Goal: Task Accomplishment & Management: Use online tool/utility

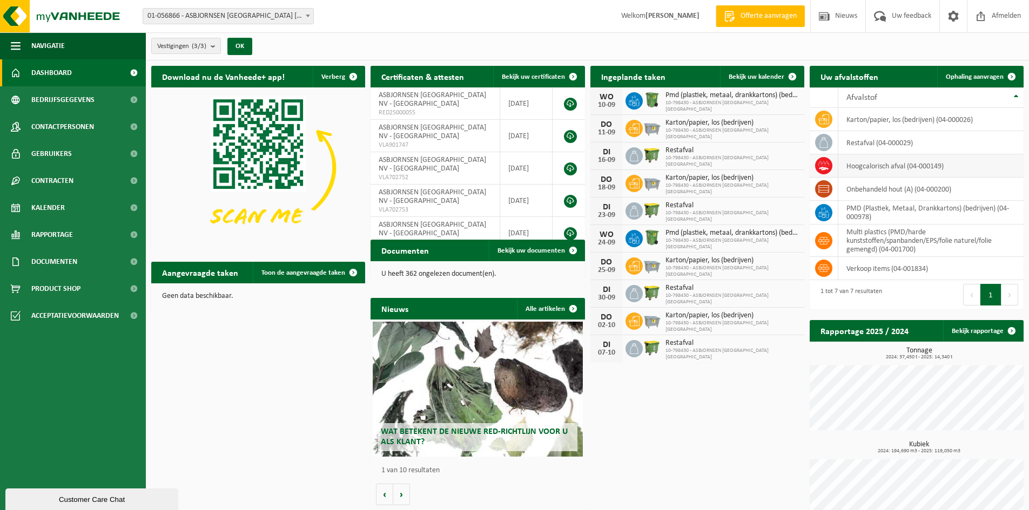
click at [881, 163] on td "hoogcalorisch afval (04-000149)" at bounding box center [930, 165] width 185 height 23
click at [967, 81] on link "Ophaling aanvragen" at bounding box center [979, 77] width 85 height 22
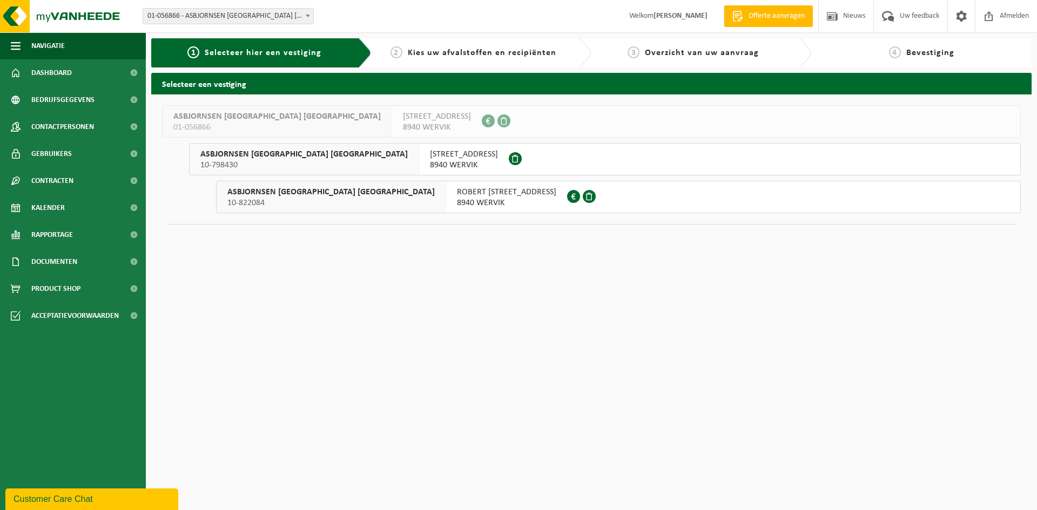
click at [430, 158] on span "HOOGWEG 54" at bounding box center [464, 154] width 68 height 11
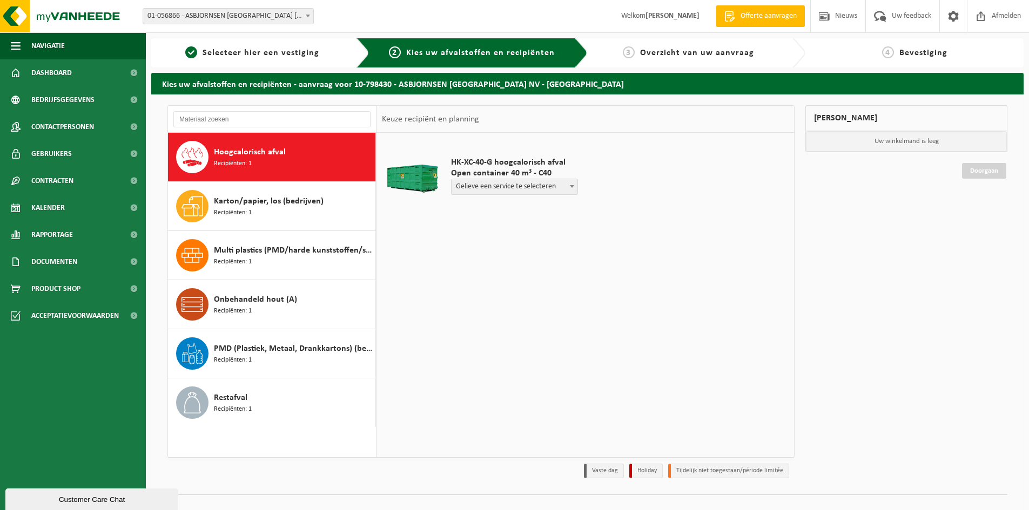
click at [247, 156] on span "Hoogcalorisch afval" at bounding box center [250, 152] width 72 height 13
click at [571, 185] on span at bounding box center [572, 186] width 11 height 14
select select "P2PL-VEL-051417_HK-XC-40-GN-00_04-000149_46"
click at [515, 212] on input "text" at bounding box center [487, 207] width 73 height 14
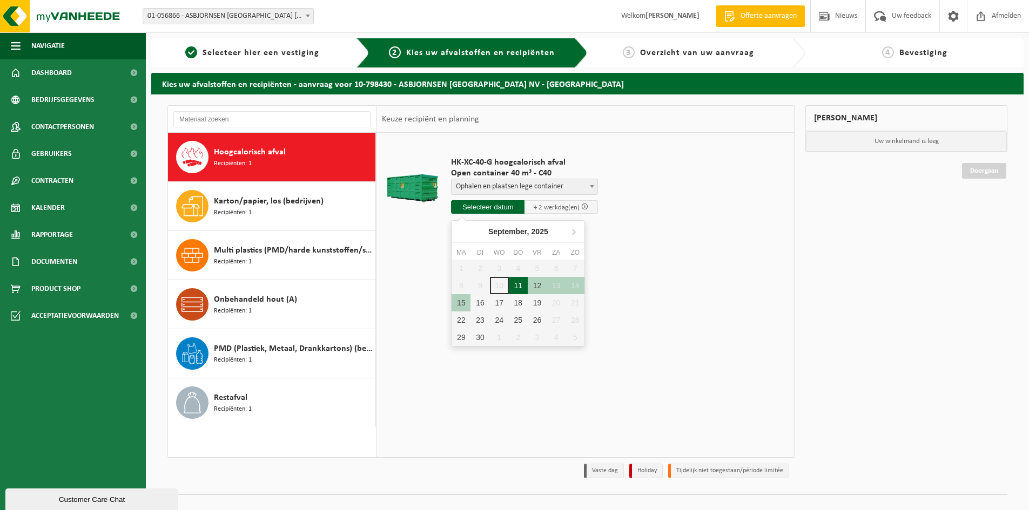
click at [519, 285] on div "11" at bounding box center [518, 285] width 19 height 17
type input "Van 2025-09-11"
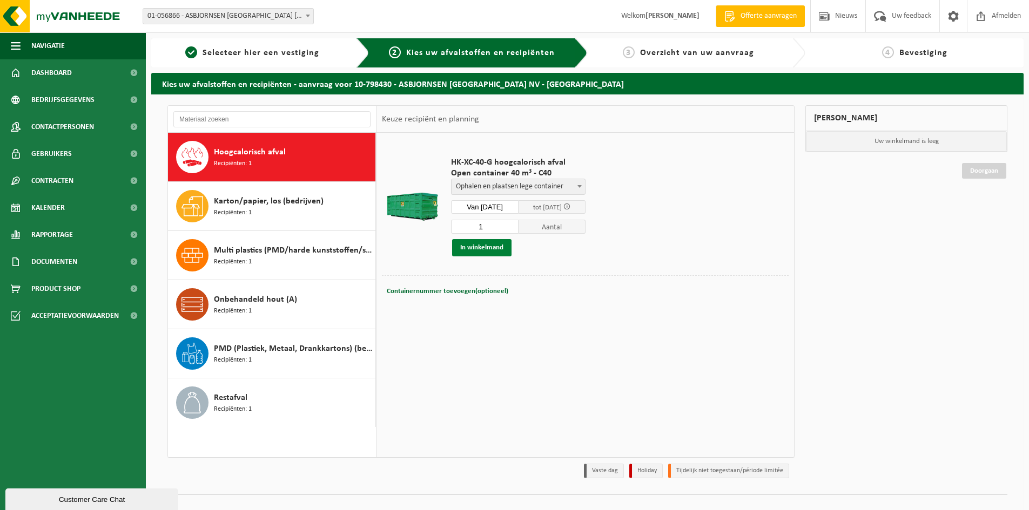
click at [492, 248] on button "In winkelmand" at bounding box center [481, 247] width 59 height 17
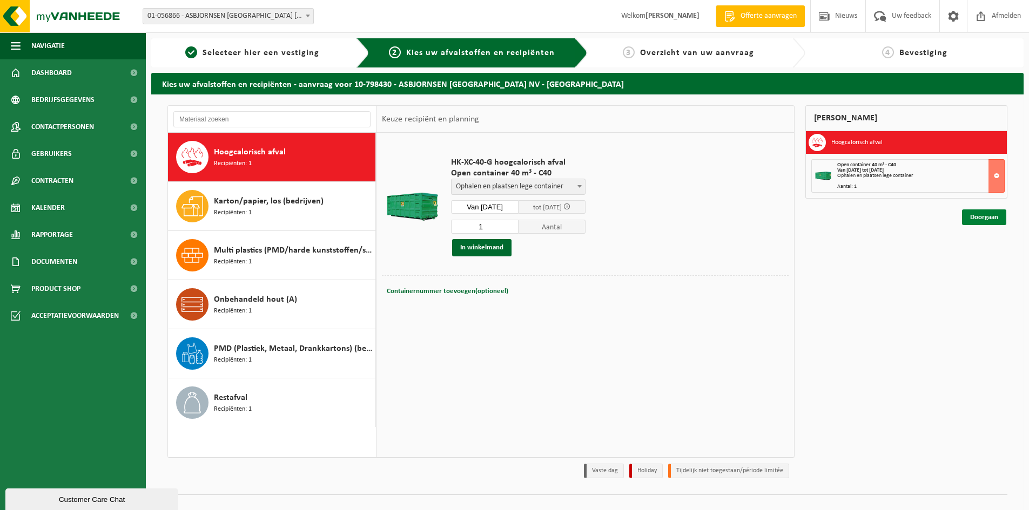
click at [981, 214] on link "Doorgaan" at bounding box center [984, 218] width 44 height 16
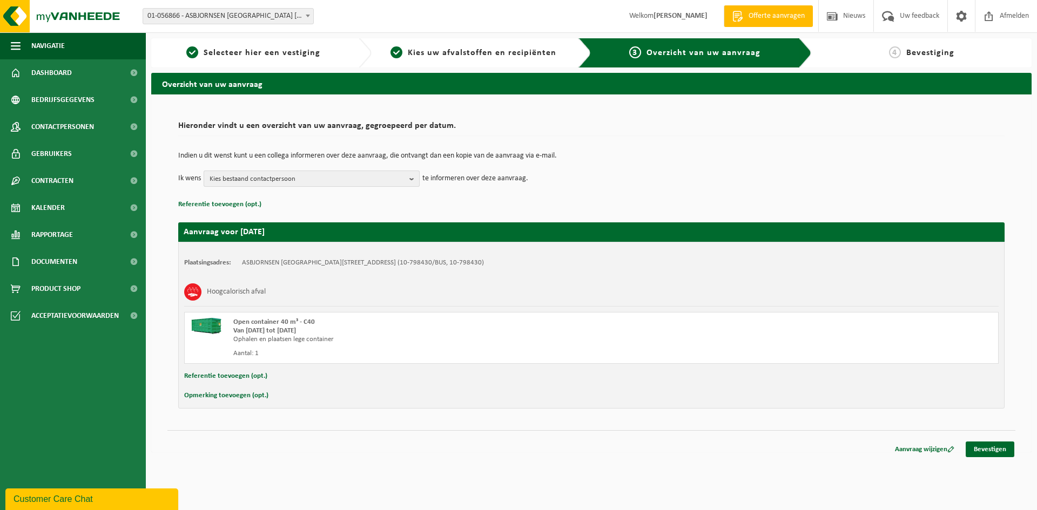
click at [409, 178] on b "button" at bounding box center [414, 178] width 10 height 15
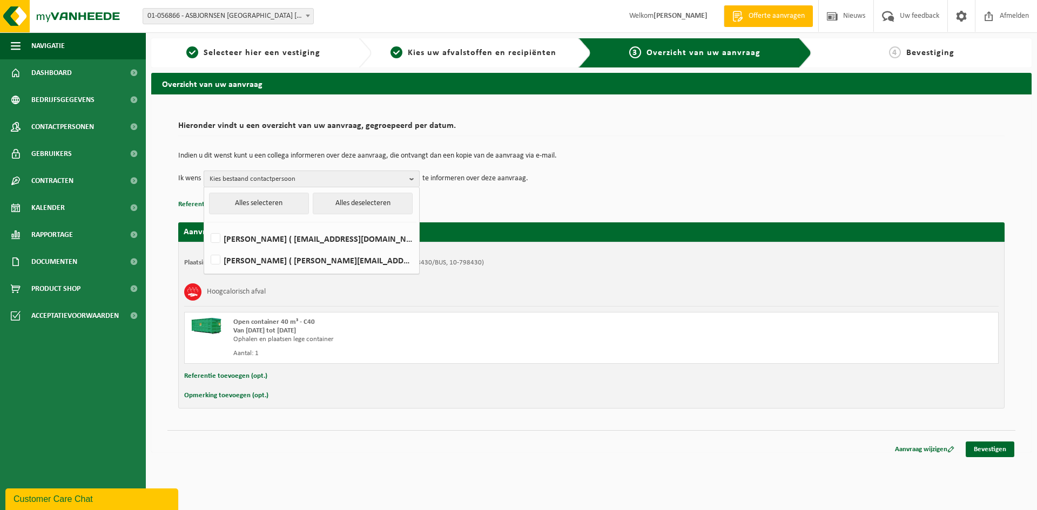
click at [414, 178] on b "button" at bounding box center [414, 179] width 10 height 16
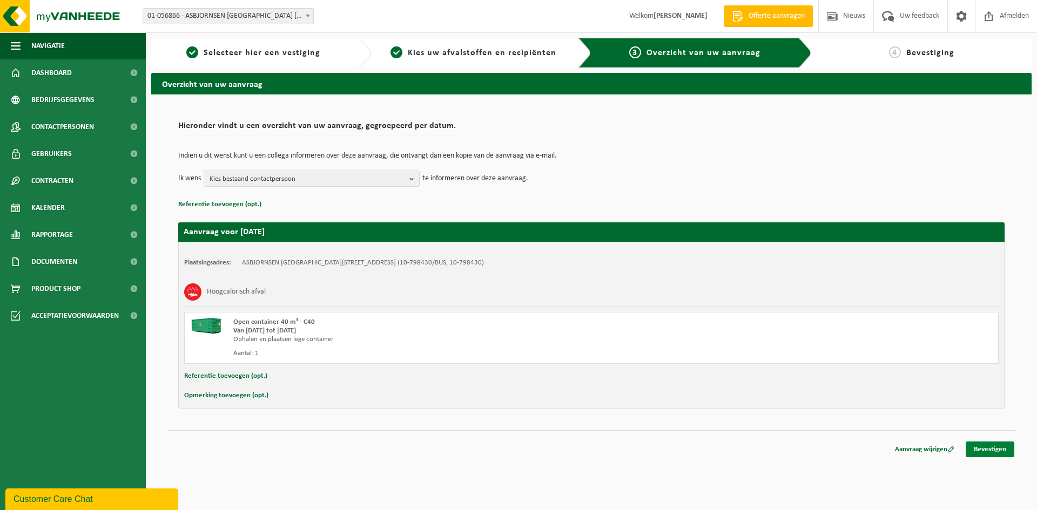
click at [991, 453] on link "Bevestigen" at bounding box center [990, 450] width 49 height 16
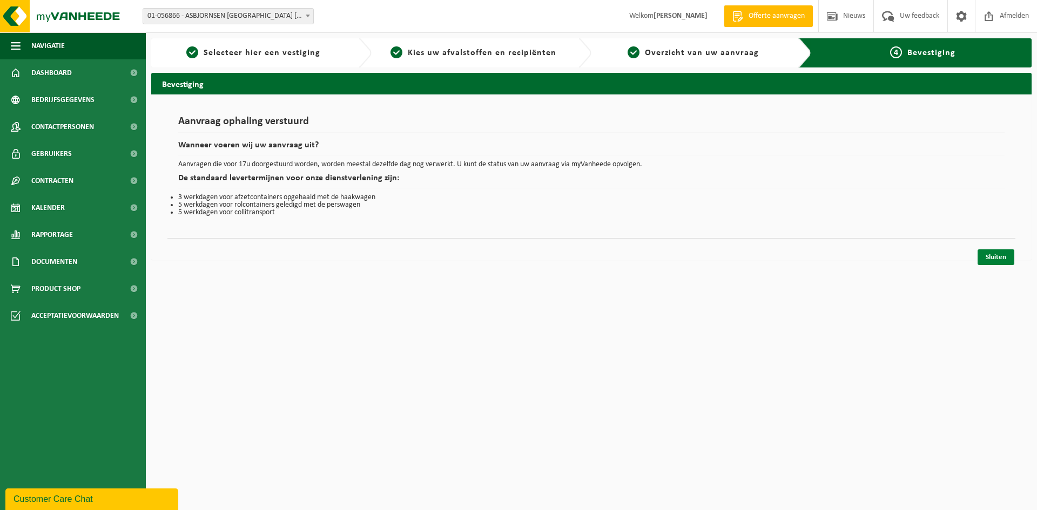
click at [993, 255] on link "Sluiten" at bounding box center [996, 258] width 37 height 16
